Goal: Transaction & Acquisition: Purchase product/service

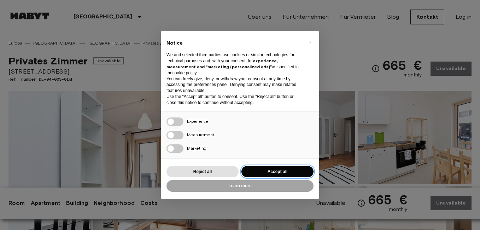
click at [279, 173] on button "Accept all" at bounding box center [278, 172] width 72 height 12
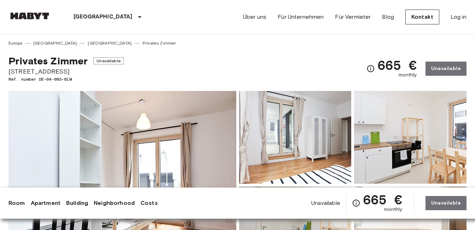
scroll to position [12, 0]
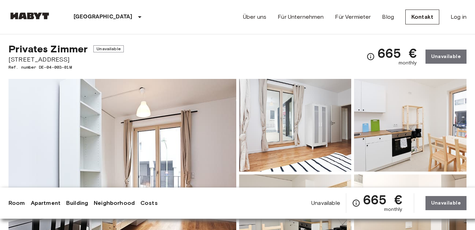
drag, startPoint x: 474, startPoint y: 25, endPoint x: 470, endPoint y: 31, distance: 6.7
click at [470, 31] on nav "[GEOGRAPHIC_DATA] [GEOGRAPHIC_DATA] [GEOGRAPHIC_DATA] [GEOGRAPHIC_DATA] [GEOGRA…" at bounding box center [237, 17] width 475 height 34
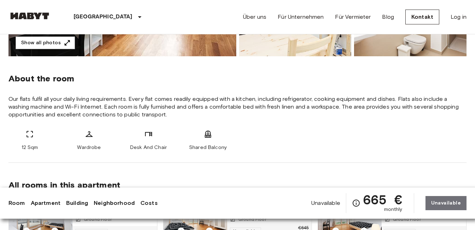
scroll to position [224, 0]
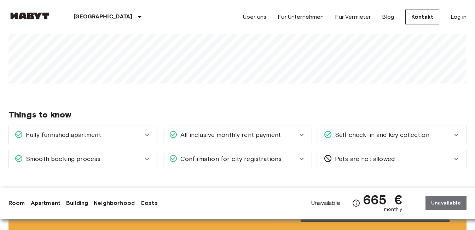
scroll to position [550, 0]
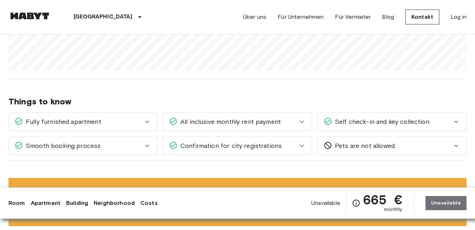
click at [475, 225] on div "[GEOGRAPHIC_DATA] [GEOGRAPHIC_DATA] [GEOGRAPHIC_DATA] Privates [PERSON_NAME] Pr…" at bounding box center [237, 233] width 475 height 1496
click at [145, 123] on icon at bounding box center [147, 121] width 8 height 8
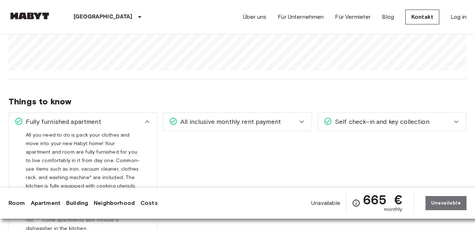
click at [149, 123] on icon at bounding box center [147, 121] width 8 height 8
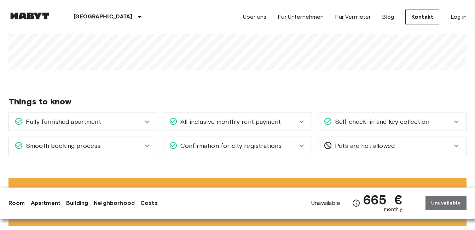
click at [302, 145] on icon at bounding box center [302, 146] width 8 height 8
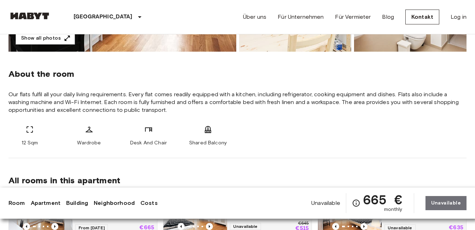
scroll to position [243, 0]
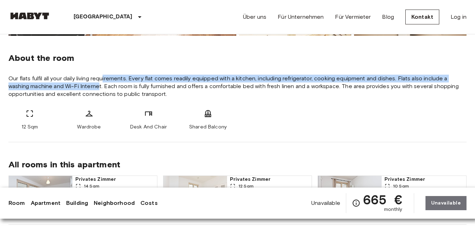
drag, startPoint x: 100, startPoint y: 87, endPoint x: 105, endPoint y: 81, distance: 8.0
click at [105, 81] on span "Our flats fulfil all your daily living requirements. Every flat comes readily e…" at bounding box center [237, 86] width 458 height 23
drag, startPoint x: 105, startPoint y: 81, endPoint x: 99, endPoint y: 88, distance: 8.8
click at [99, 88] on span "Our flats fulfil all your daily living requirements. Every flat comes readily e…" at bounding box center [237, 86] width 458 height 23
